Goal: Task Accomplishment & Management: Use online tool/utility

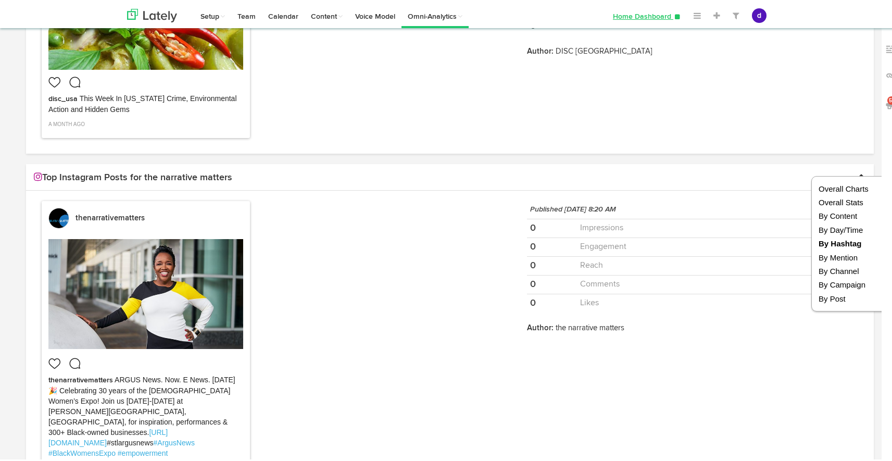
click at [0, 0] on img at bounding box center [0, 0] width 0 height 0
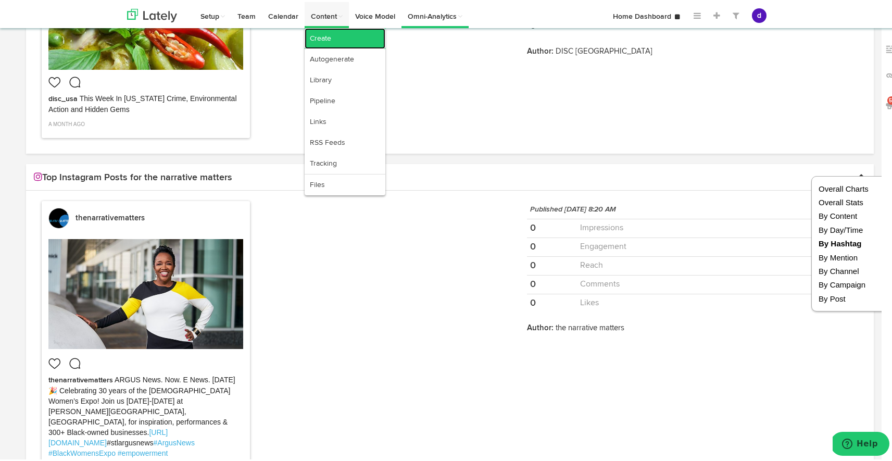
click at [315, 37] on link "Create" at bounding box center [345, 36] width 81 height 21
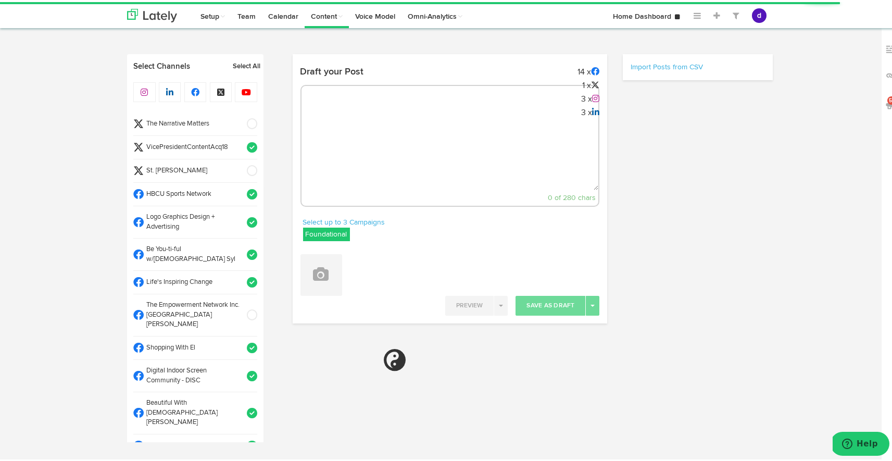
radio input "true"
select select "2"
select select "10"
select select "PM"
click at [323, 107] on div "Suggest Hashtags # 0 of 280 chars" at bounding box center [449, 144] width 299 height 122
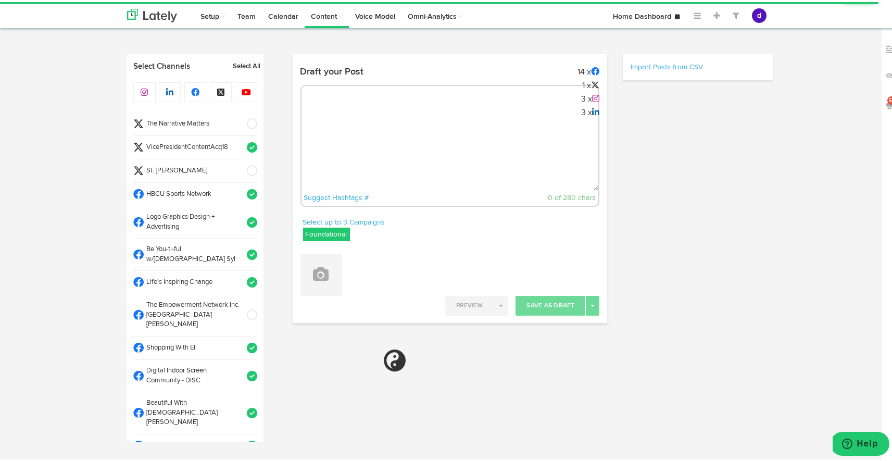
click at [348, 124] on textarea at bounding box center [449, 153] width 297 height 69
select select "11"
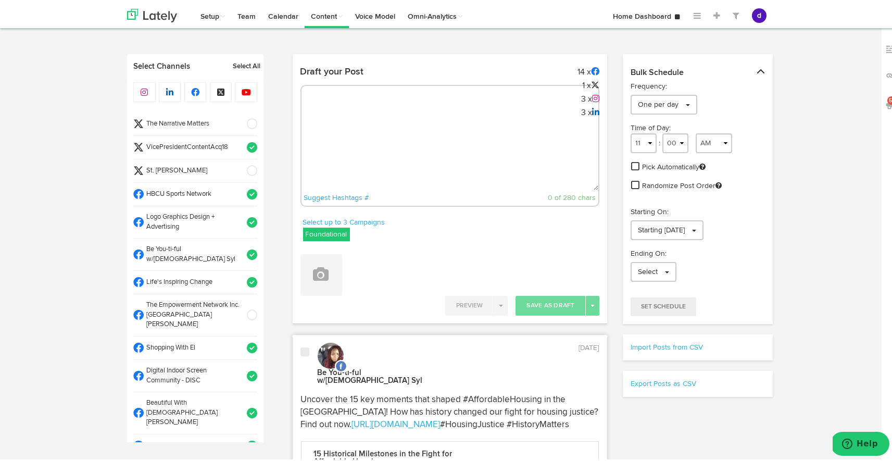
paste textarea "Cufflinks, tie bars, and more! Discover the formal accessories every man needs …"
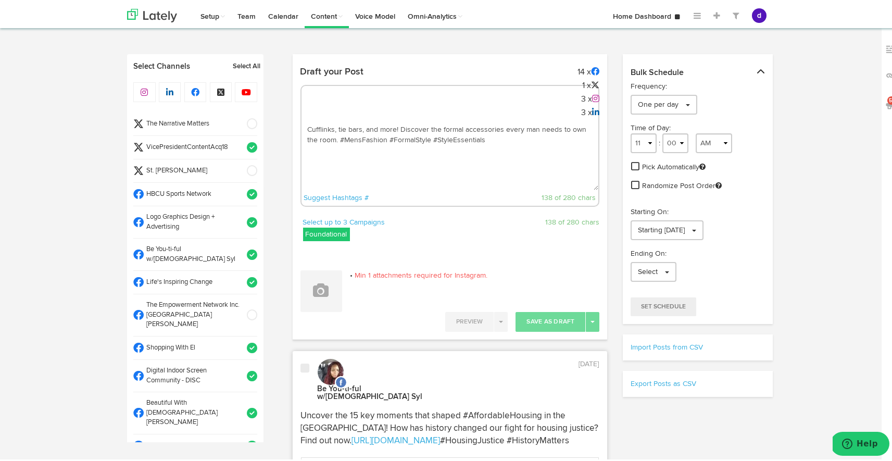
paste textarea "[URL][DOMAIN_NAME]"
type textarea "Cufflinks, tie bars, and more! Discover the formal accessories every man needs …"
click at [312, 297] on button at bounding box center [321, 289] width 42 height 42
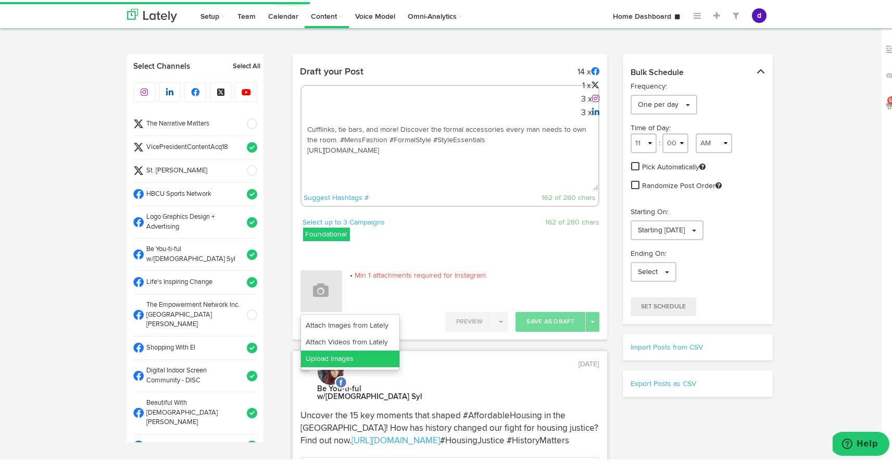
click at [322, 357] on link "Upload Images" at bounding box center [350, 356] width 98 height 17
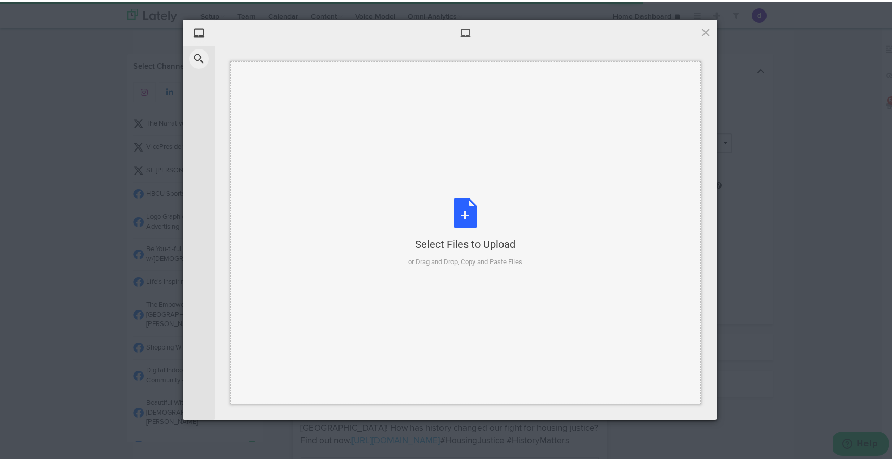
click at [453, 221] on div "Select Files to Upload or Drag and Drop, Copy and Paste Files" at bounding box center [466, 230] width 114 height 69
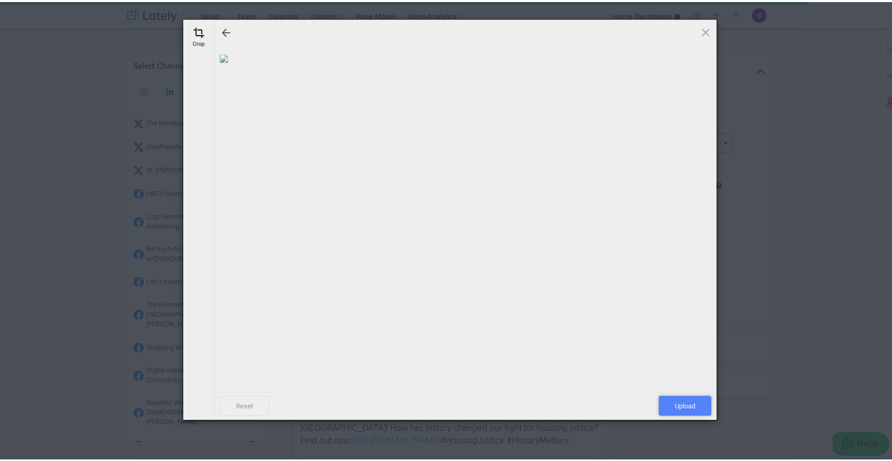
click at [675, 402] on span "Upload" at bounding box center [685, 404] width 53 height 20
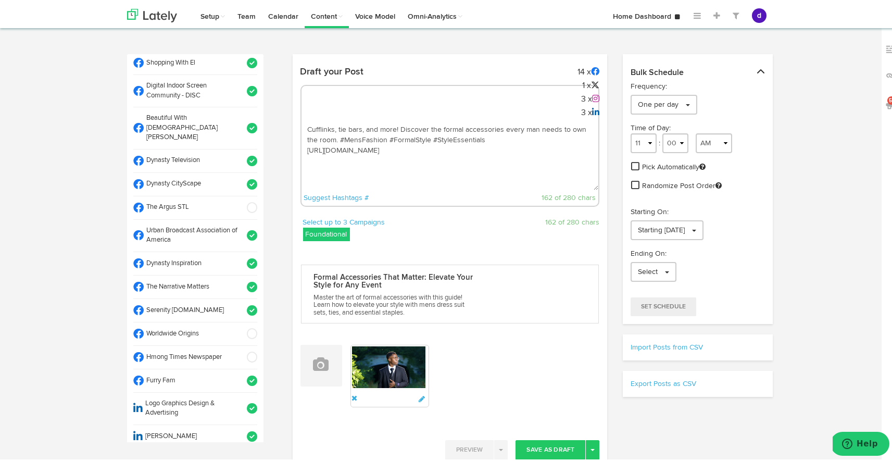
scroll to position [286, 0]
click at [240, 325] on span at bounding box center [248, 330] width 17 height 10
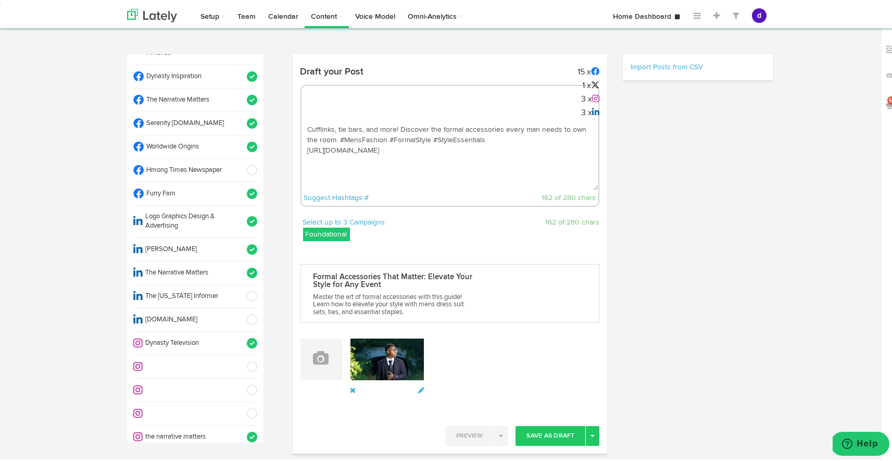
select select "11"
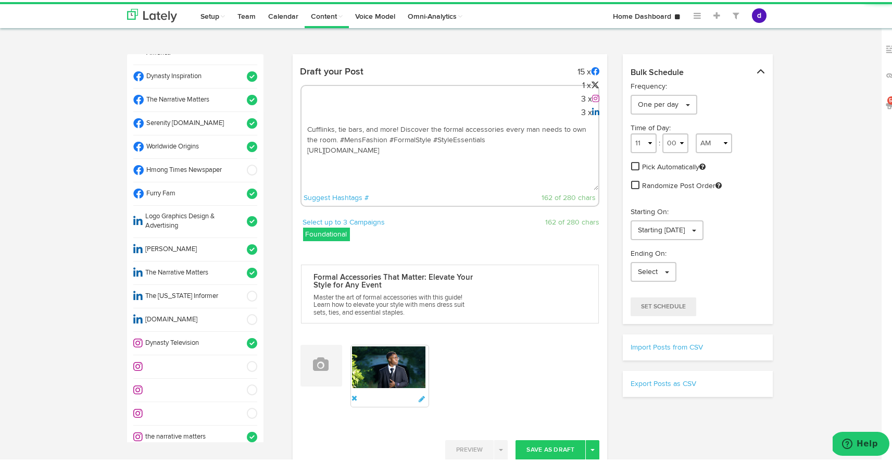
scroll to position [515, 0]
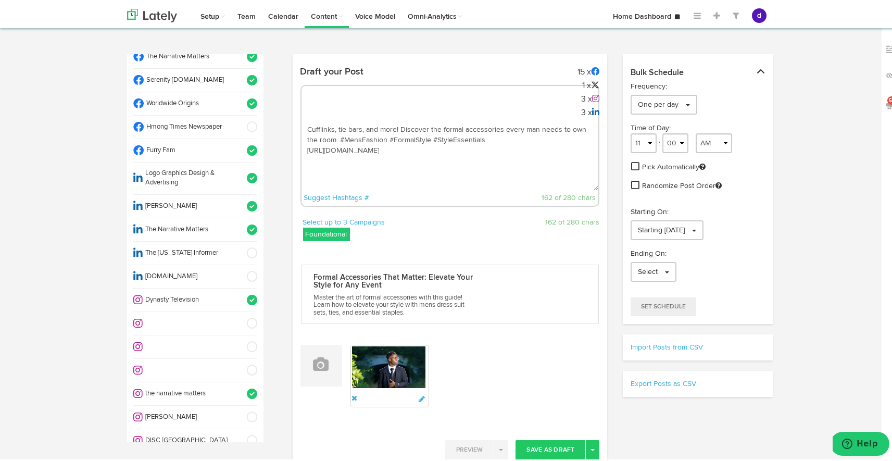
click at [242, 433] on span at bounding box center [248, 438] width 17 height 10
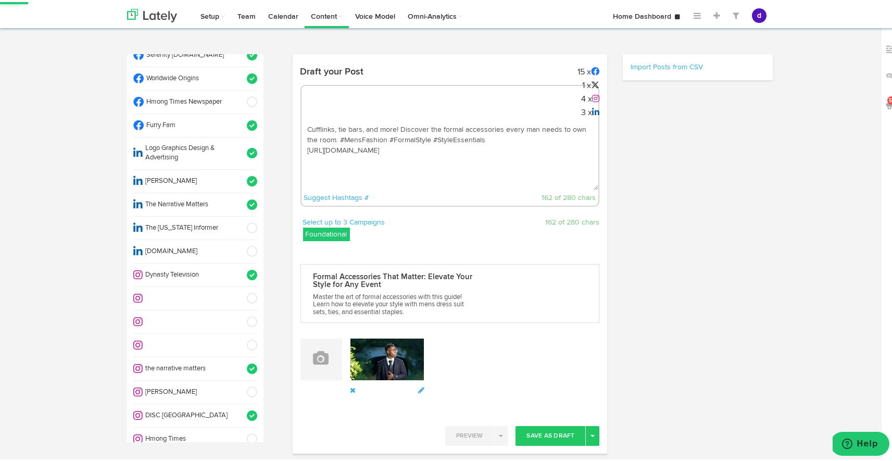
scroll to position [579, 0]
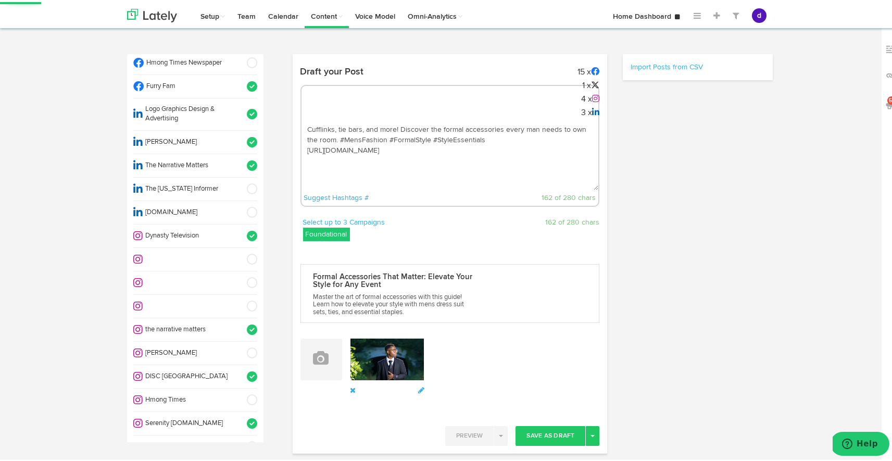
select select "11"
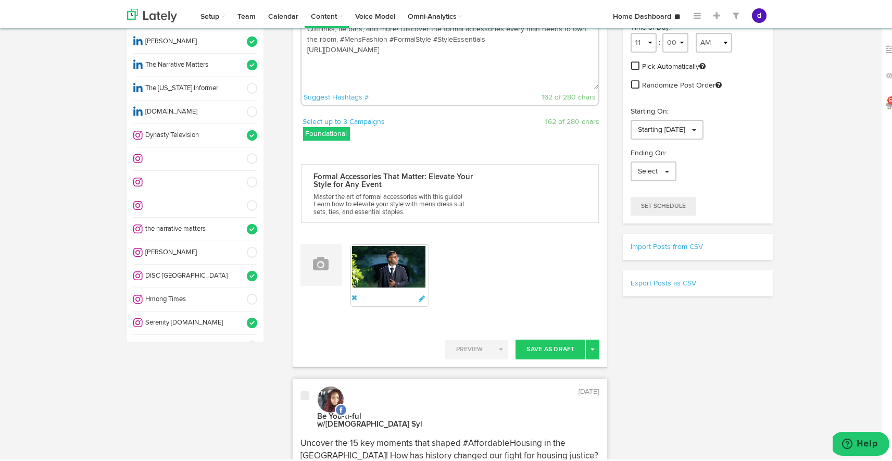
scroll to position [151, 0]
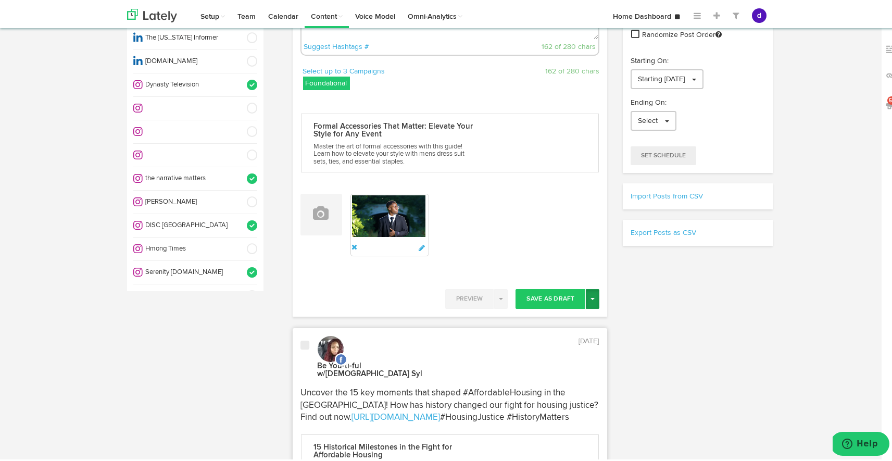
click at [588, 298] on button "Toggle Dropdown" at bounding box center [593, 297] width 14 height 20
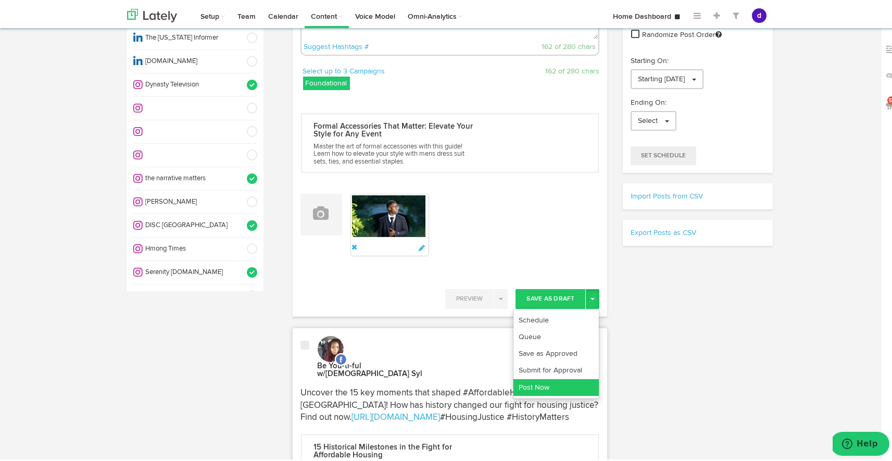
click at [555, 384] on link "Post Now" at bounding box center [555, 385] width 85 height 17
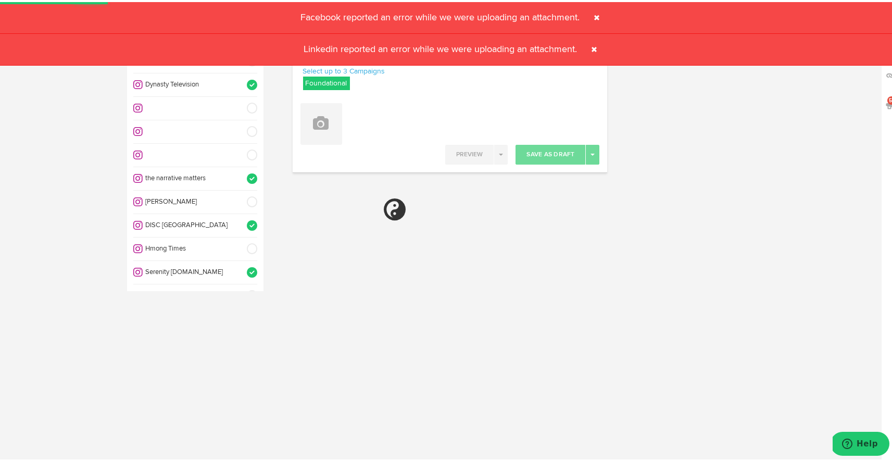
select select "11"
